Goal: Task Accomplishment & Management: Manage account settings

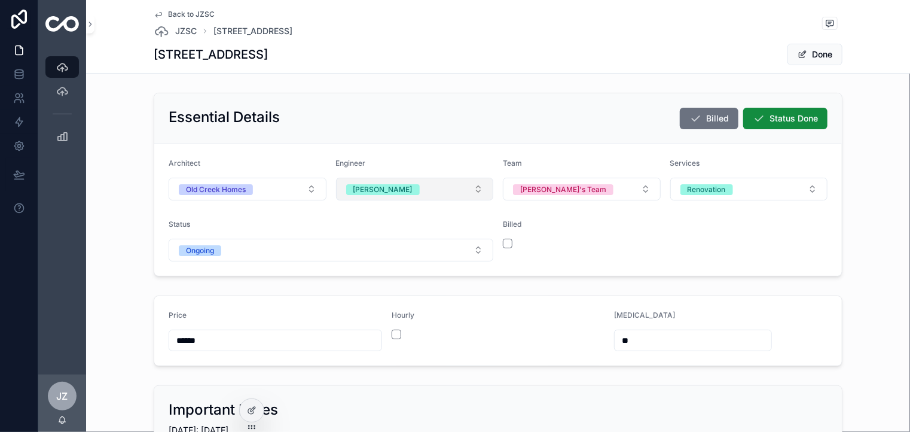
click at [475, 185] on button "[PERSON_NAME]" at bounding box center [415, 189] width 158 height 23
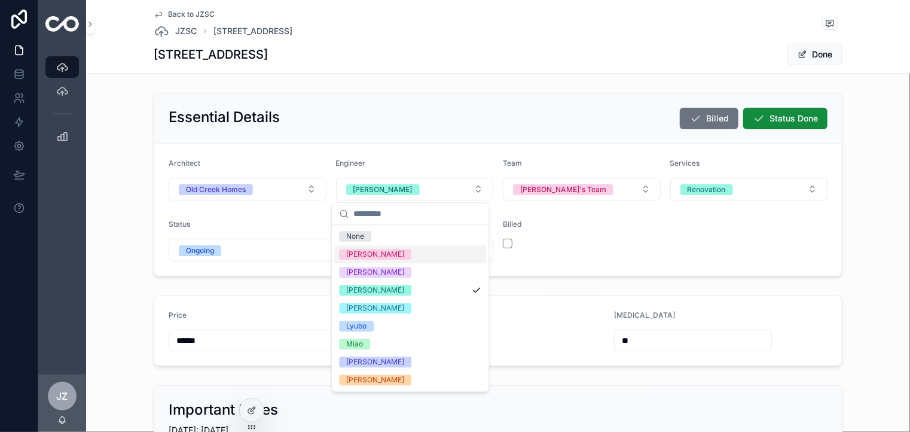
click at [392, 254] on div "[PERSON_NAME]" at bounding box center [410, 254] width 152 height 18
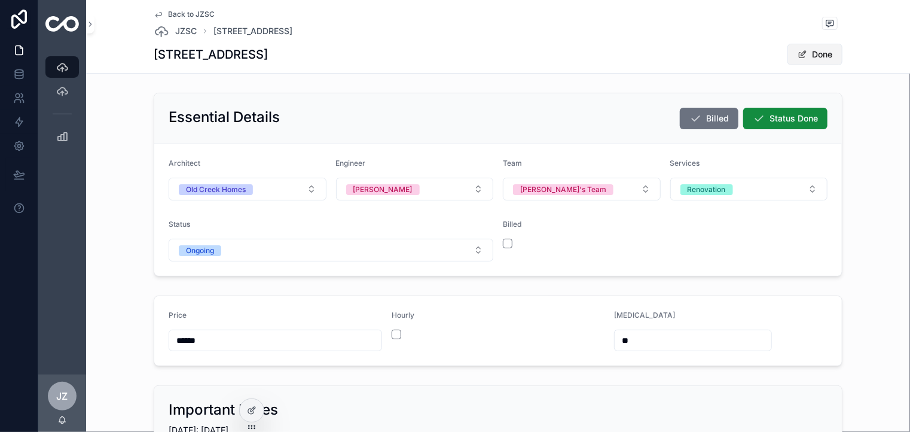
click at [822, 51] on button "Done" at bounding box center [814, 55] width 55 height 22
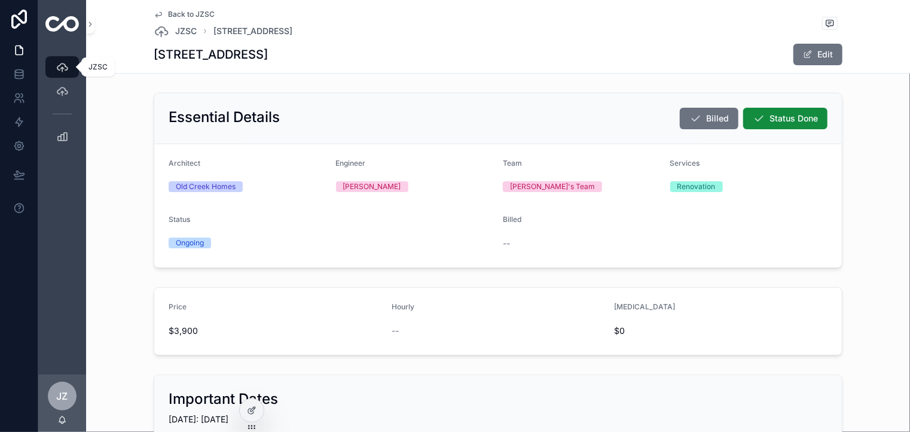
click at [62, 65] on icon "scrollable content" at bounding box center [62, 67] width 12 height 12
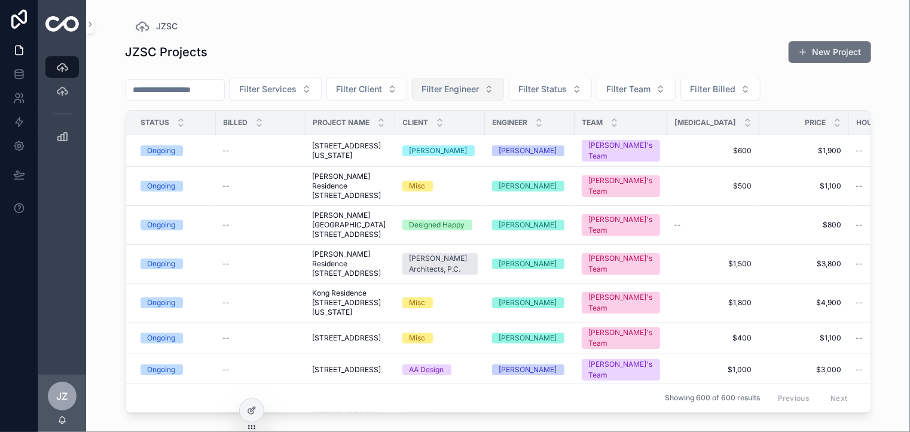
click at [504, 87] on button "Filter Engineer" at bounding box center [458, 89] width 92 height 23
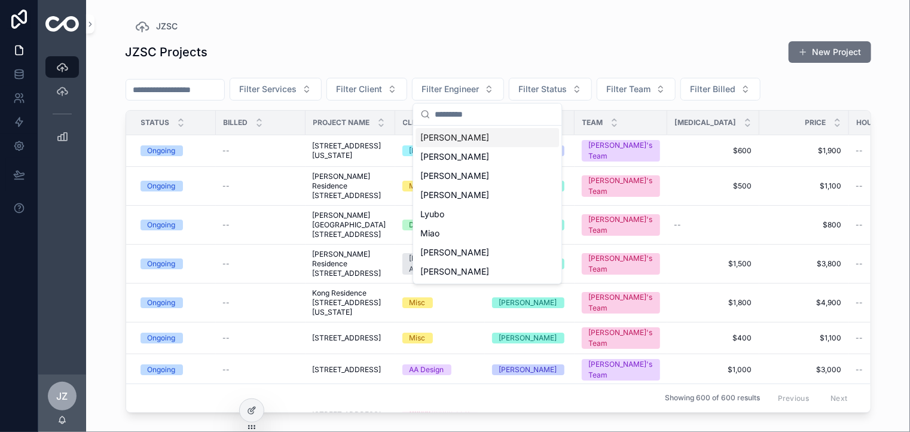
click at [435, 139] on div "[PERSON_NAME]" at bounding box center [486, 137] width 143 height 19
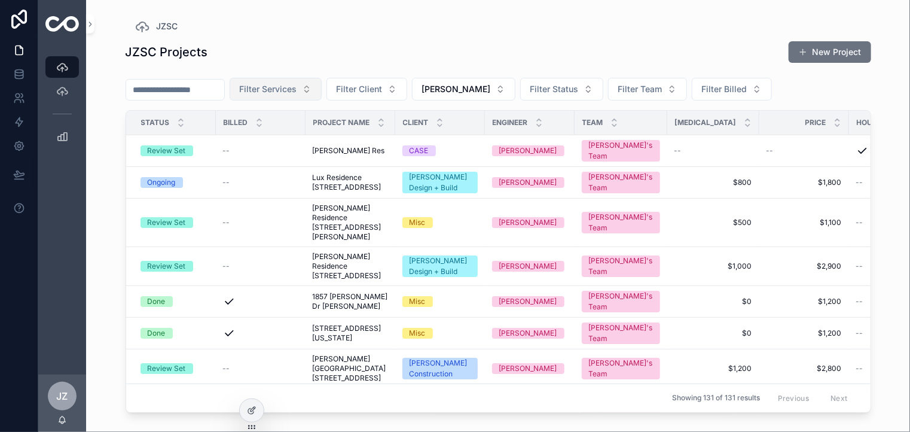
click at [322, 85] on button "Filter Services" at bounding box center [276, 89] width 92 height 23
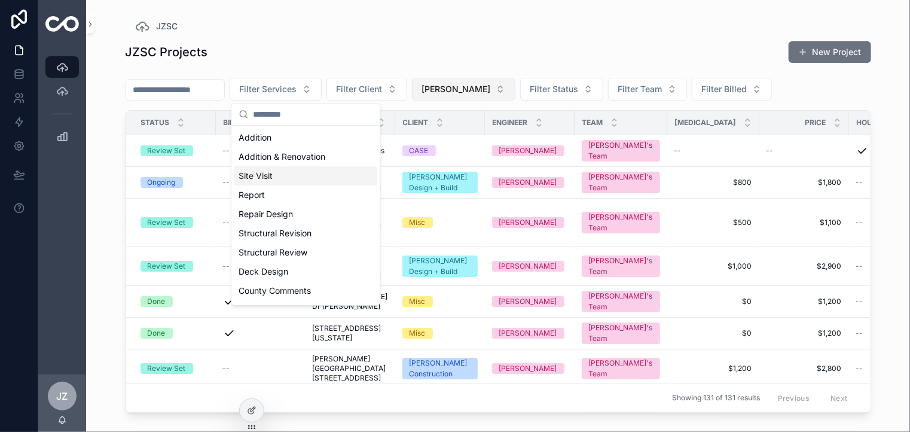
click at [483, 87] on button "[PERSON_NAME]" at bounding box center [463, 89] width 103 height 23
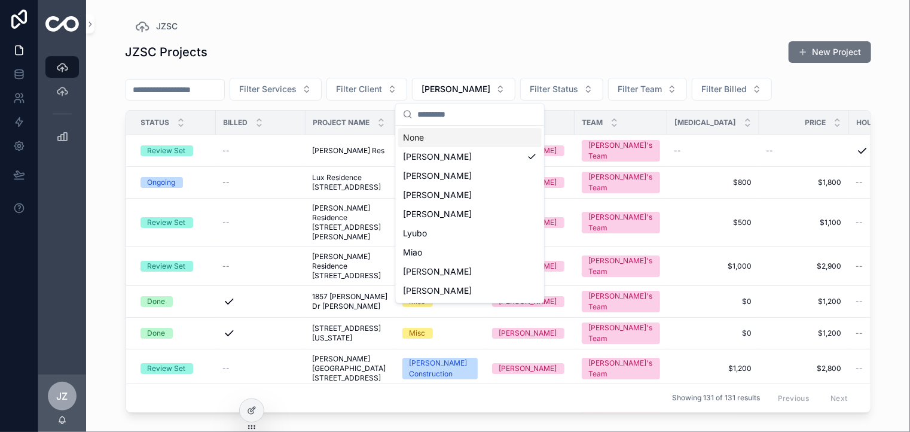
click at [423, 133] on div "None" at bounding box center [469, 137] width 143 height 19
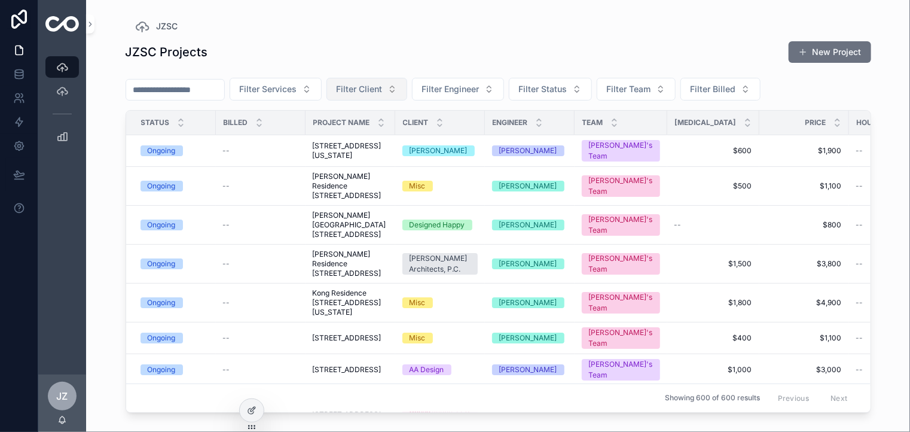
click at [407, 89] on button "Filter Client" at bounding box center [366, 89] width 81 height 23
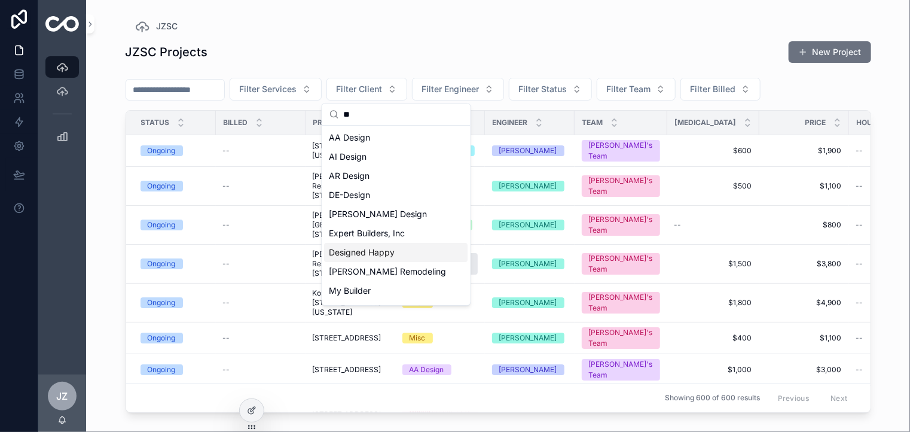
type input "**"
click at [380, 251] on div "Designed Happy" at bounding box center [396, 252] width 143 height 19
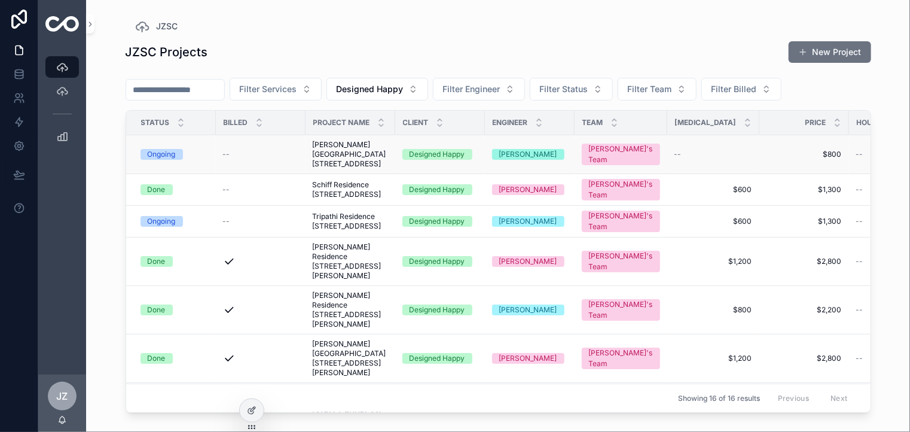
click at [160, 158] on div "Ongoing" at bounding box center [162, 154] width 28 height 11
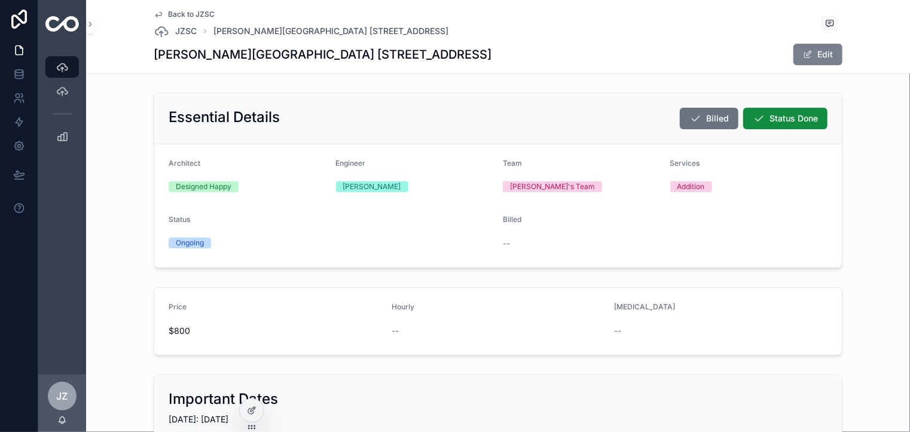
click at [820, 48] on button "Edit" at bounding box center [817, 55] width 49 height 22
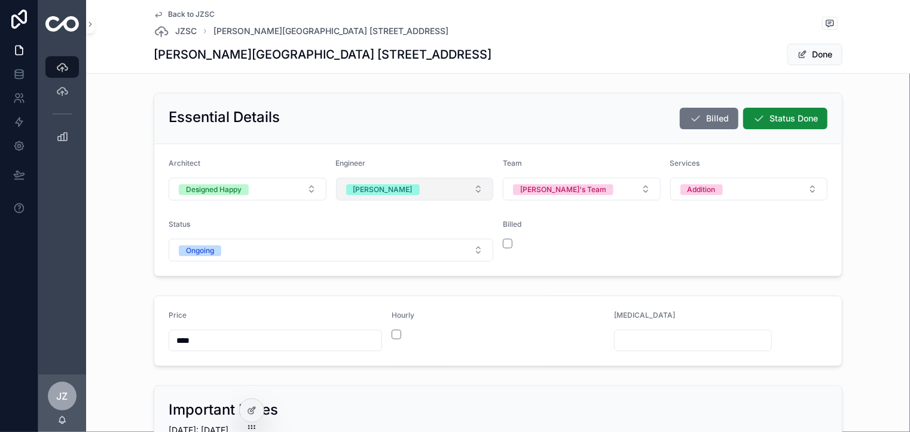
click at [472, 187] on button "[PERSON_NAME]" at bounding box center [415, 189] width 158 height 23
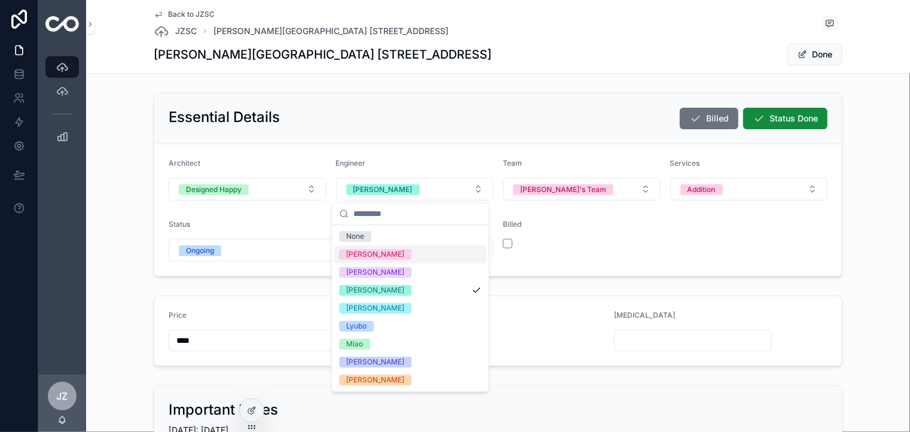
click at [357, 253] on div "[PERSON_NAME]" at bounding box center [375, 254] width 58 height 11
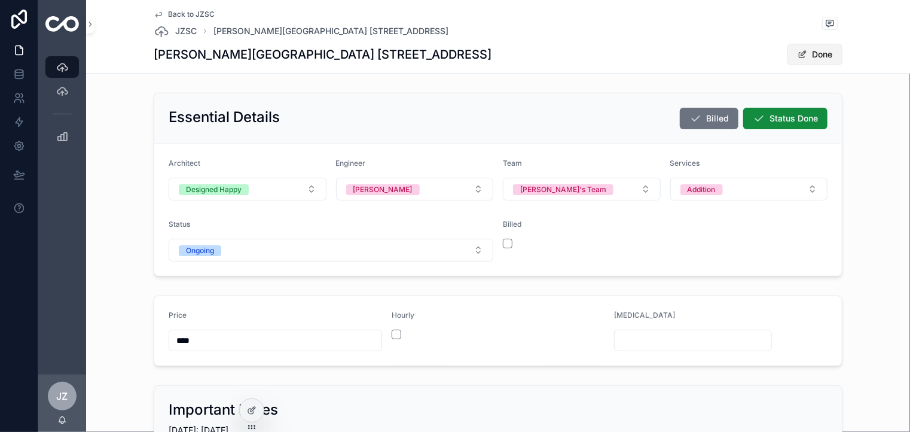
click at [819, 53] on button "Done" at bounding box center [814, 55] width 55 height 22
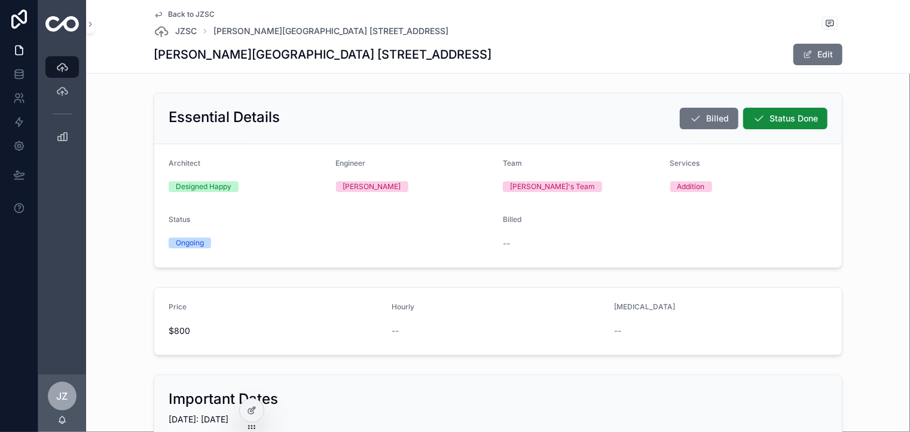
click at [862, 181] on div "Essential Details Billed Status Done Architect Designed Happy Engineer [PERSON_…" at bounding box center [498, 180] width 814 height 185
click at [815, 54] on button "Edit" at bounding box center [817, 55] width 49 height 22
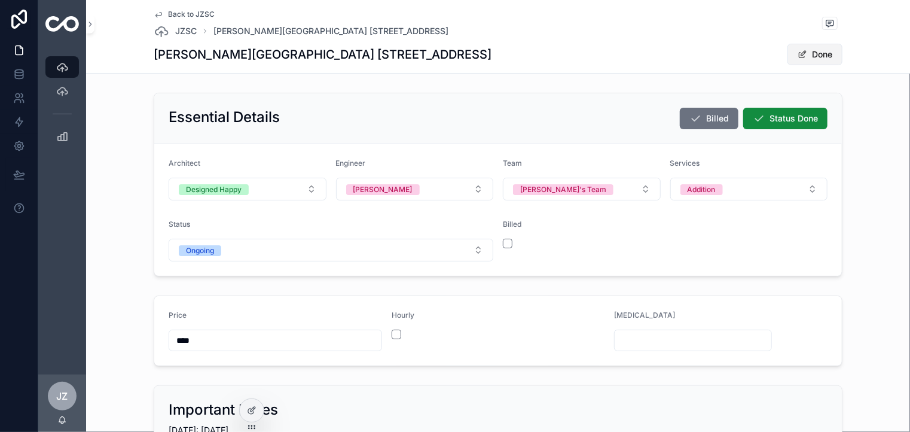
click at [818, 51] on button "Done" at bounding box center [814, 55] width 55 height 22
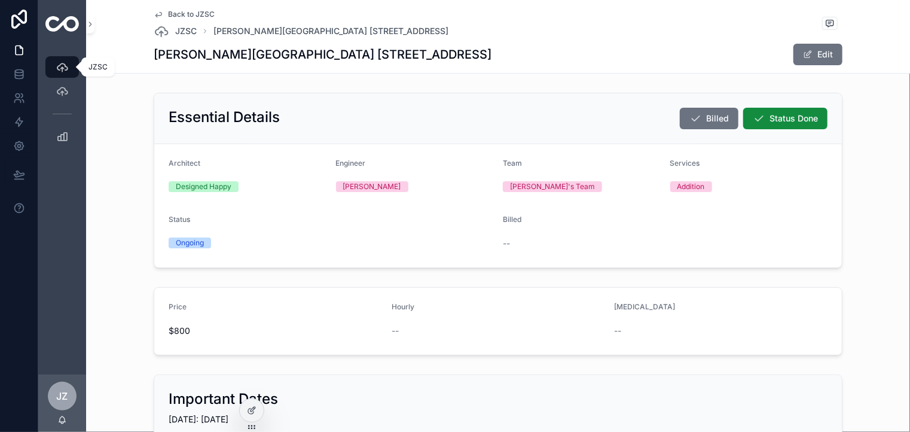
click at [57, 65] on icon "scrollable content" at bounding box center [62, 67] width 12 height 12
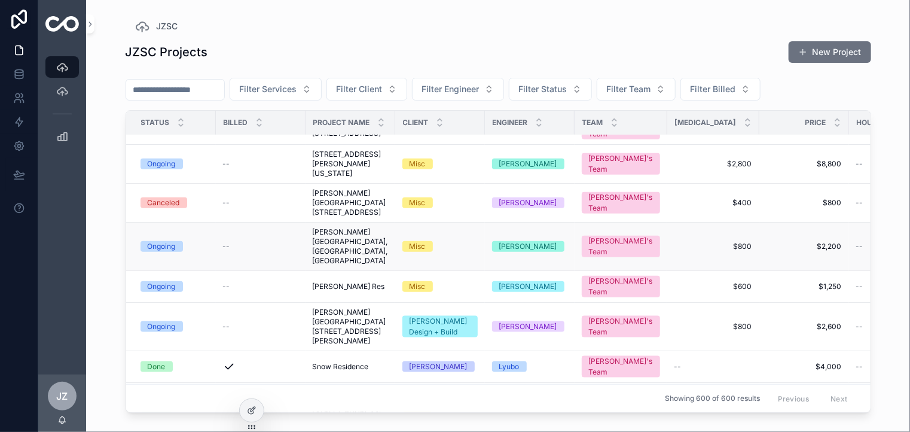
scroll to position [657, 0]
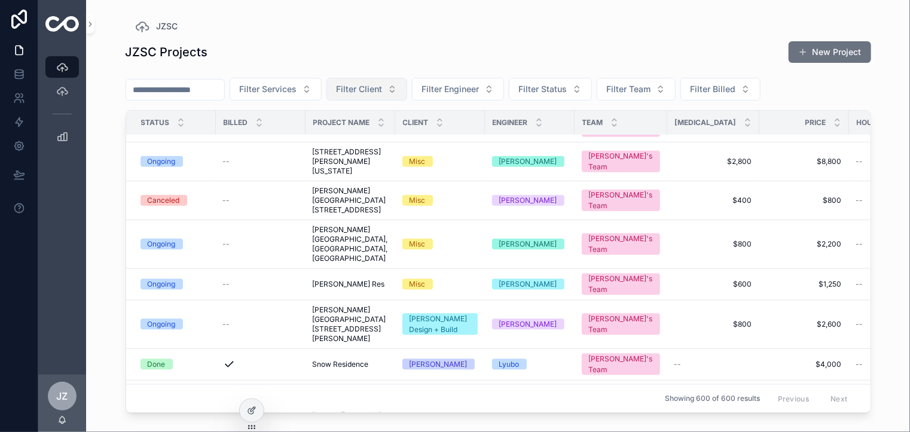
click at [407, 89] on button "Filter Client" at bounding box center [366, 89] width 81 height 23
type input "***"
click at [378, 140] on div "Old Creek Homes" at bounding box center [396, 137] width 143 height 19
